Goal: Information Seeking & Learning: Check status

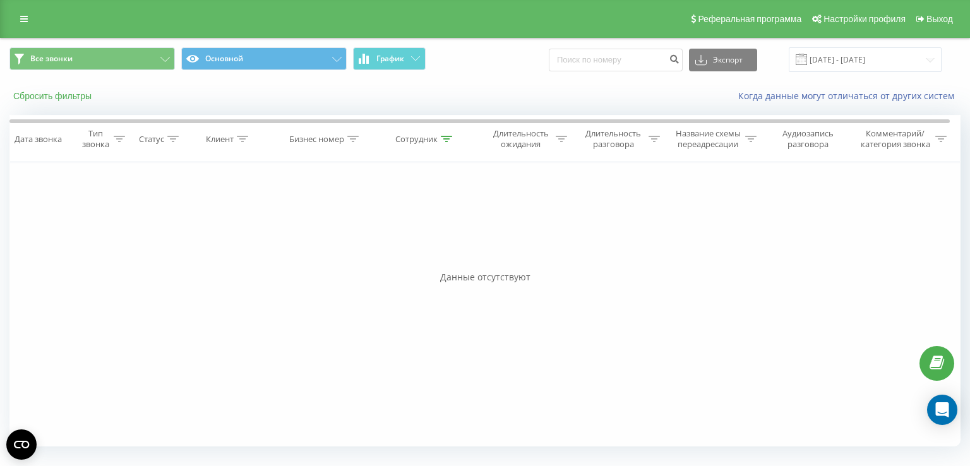
click at [69, 97] on button "Сбросить фильтры" at bounding box center [53, 95] width 88 height 11
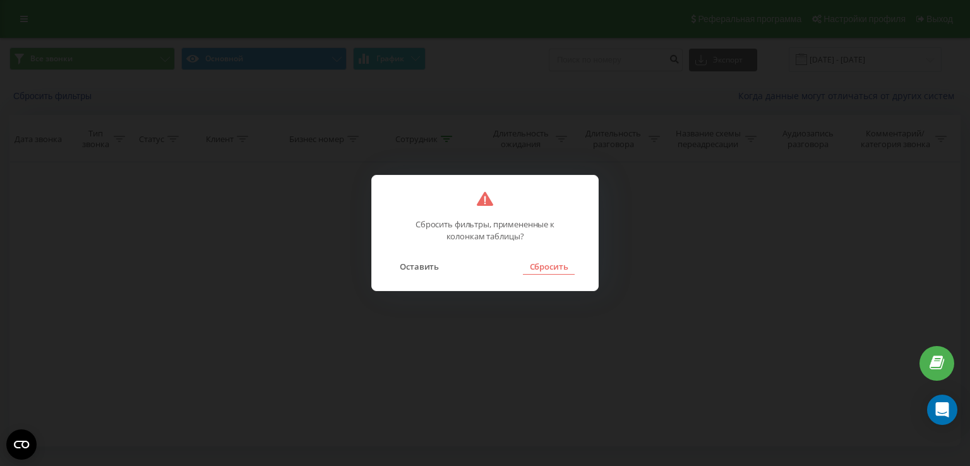
click at [564, 262] on button "Сбросить" at bounding box center [548, 266] width 51 height 16
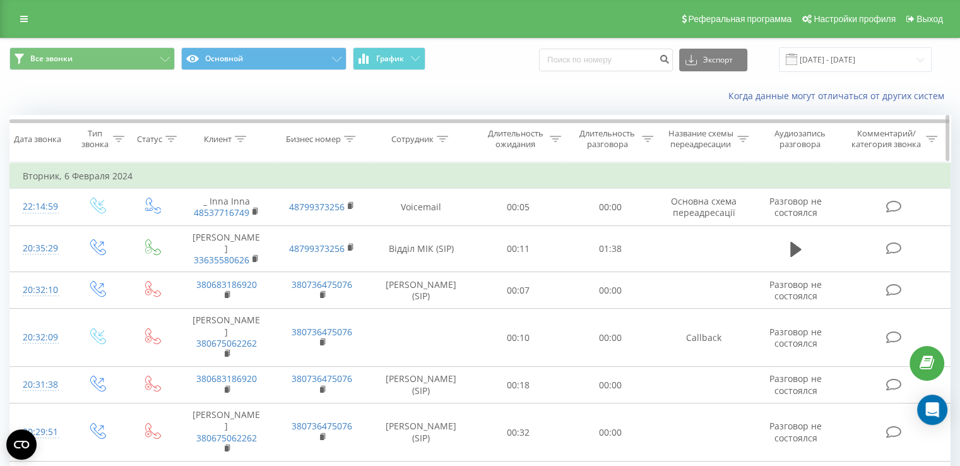
click at [421, 138] on div "Сотрудник" at bounding box center [412, 139] width 42 height 11
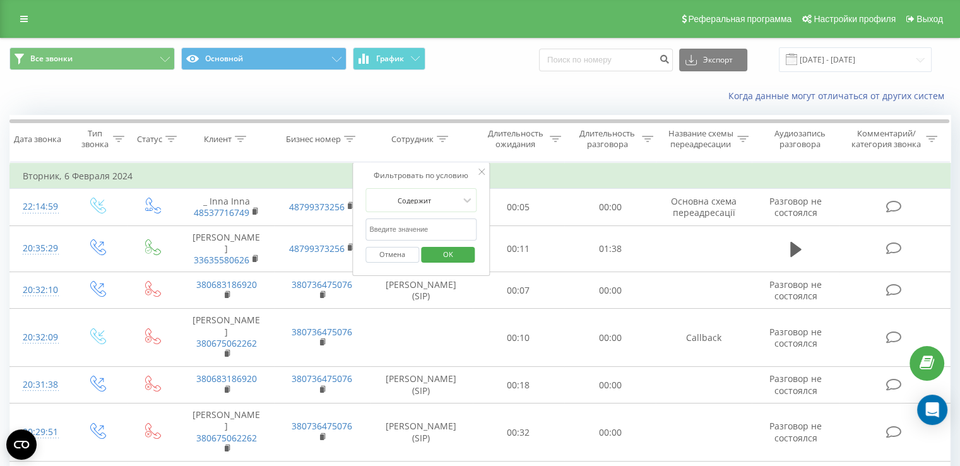
click at [434, 230] on input "text" at bounding box center [421, 229] width 111 height 22
type input "[PERSON_NAME]"
click at [452, 246] on span "OK" at bounding box center [448, 254] width 35 height 20
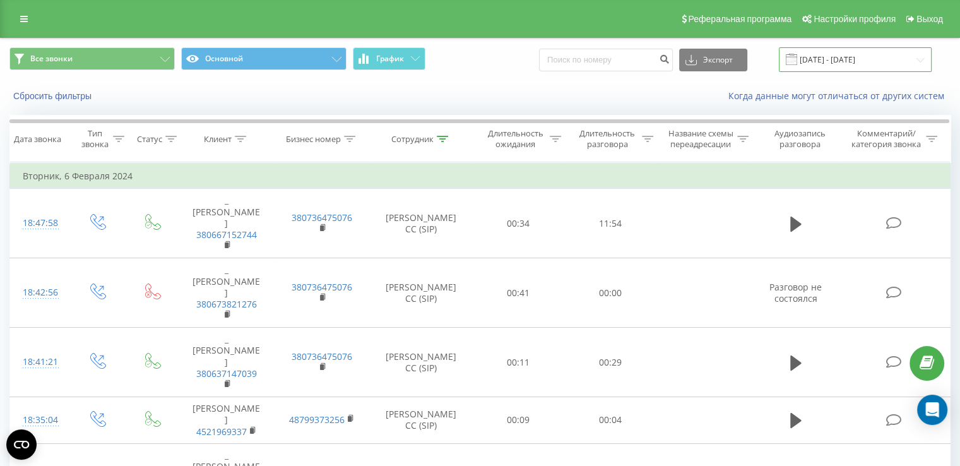
click at [841, 61] on input "[DATE] - [DATE]" at bounding box center [855, 59] width 153 height 25
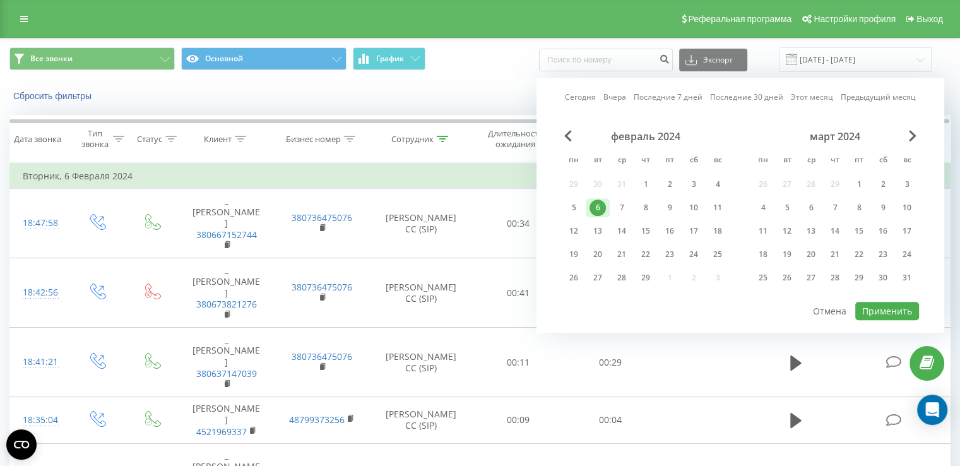
click at [576, 94] on link "Сегодня" at bounding box center [580, 98] width 31 height 12
click at [876, 304] on button "Применить" at bounding box center [888, 311] width 64 height 18
type input "[DATE] - [DATE]"
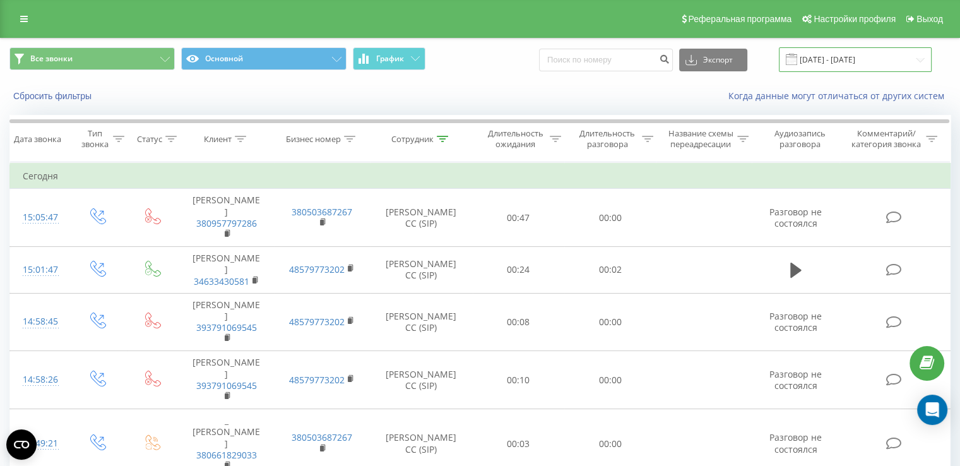
click at [832, 66] on input "[DATE] - [DATE]" at bounding box center [855, 59] width 153 height 25
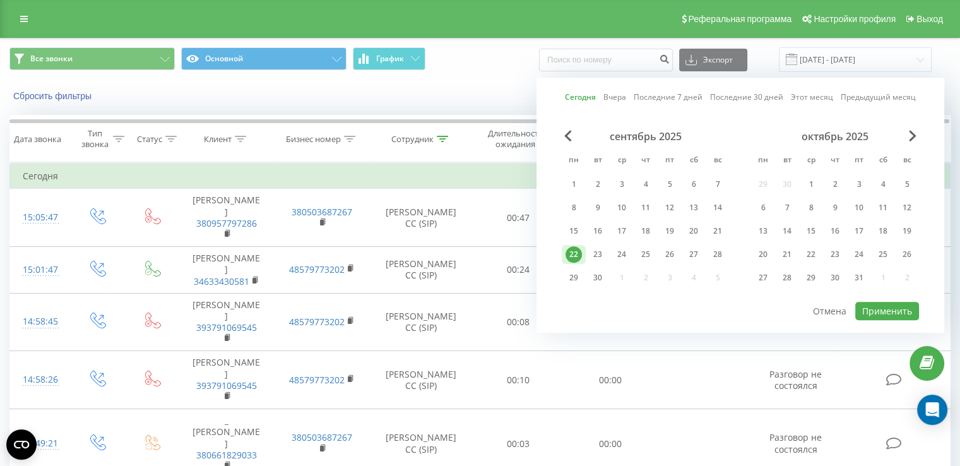
click at [576, 96] on link "Сегодня" at bounding box center [580, 98] width 31 height 12
click at [867, 306] on button "Применить" at bounding box center [888, 311] width 64 height 18
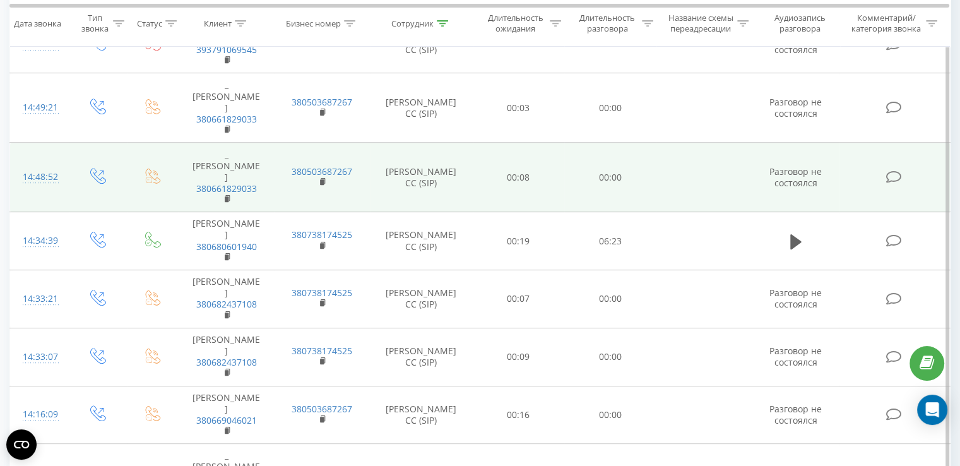
scroll to position [1037, 0]
